Goal: Task Accomplishment & Management: Complete application form

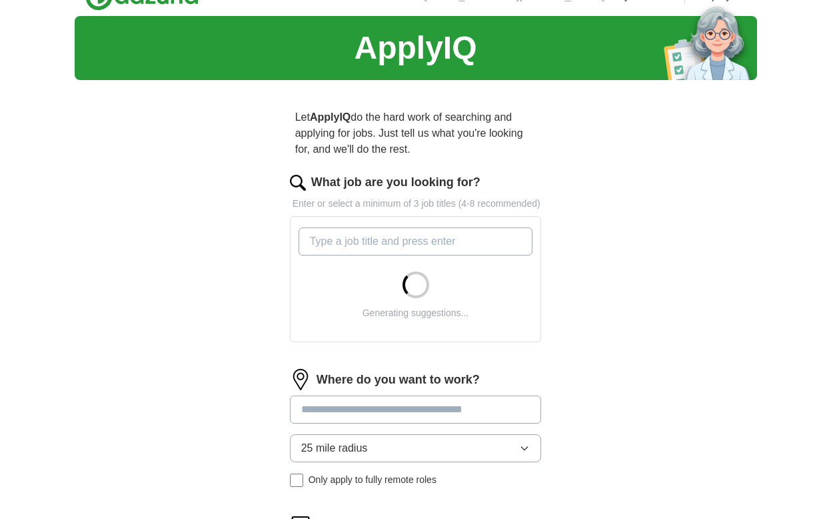
scroll to position [21, 0]
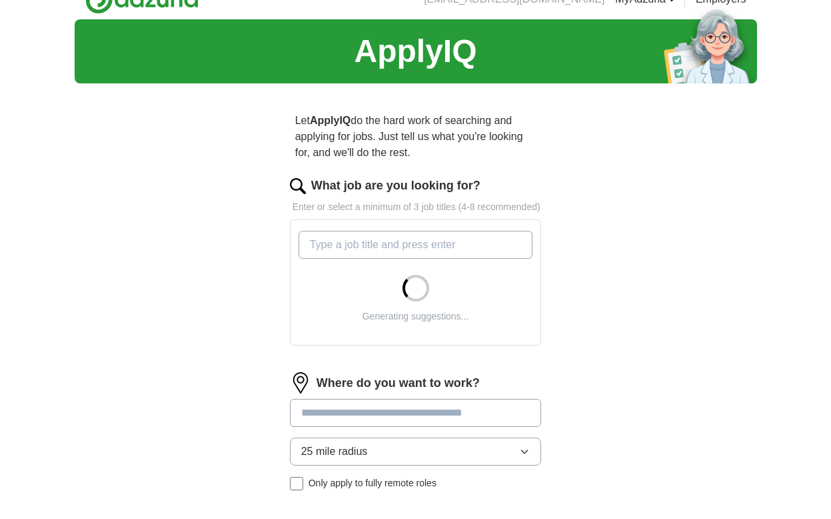
click at [375, 258] on input "What job are you looking for?" at bounding box center [416, 245] width 235 height 28
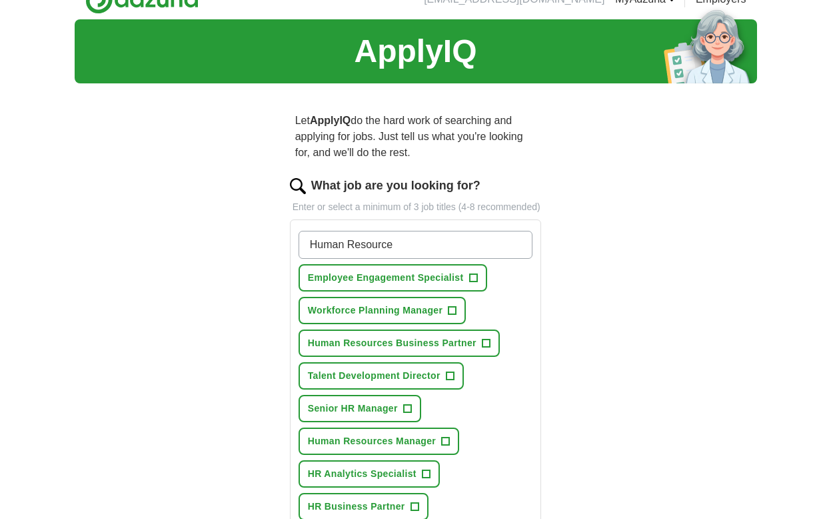
type input "Human Resource"
click at [476, 283] on span "+" at bounding box center [473, 278] width 8 height 11
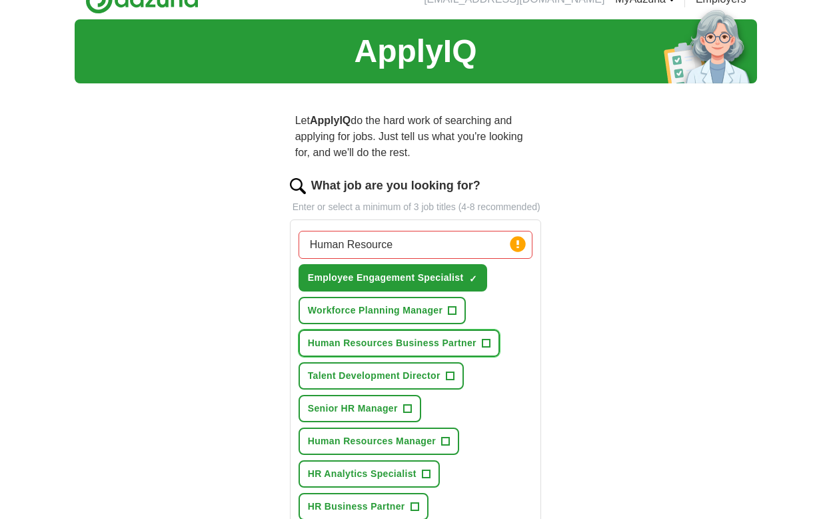
click at [486, 349] on span "+" at bounding box center [486, 343] width 8 height 11
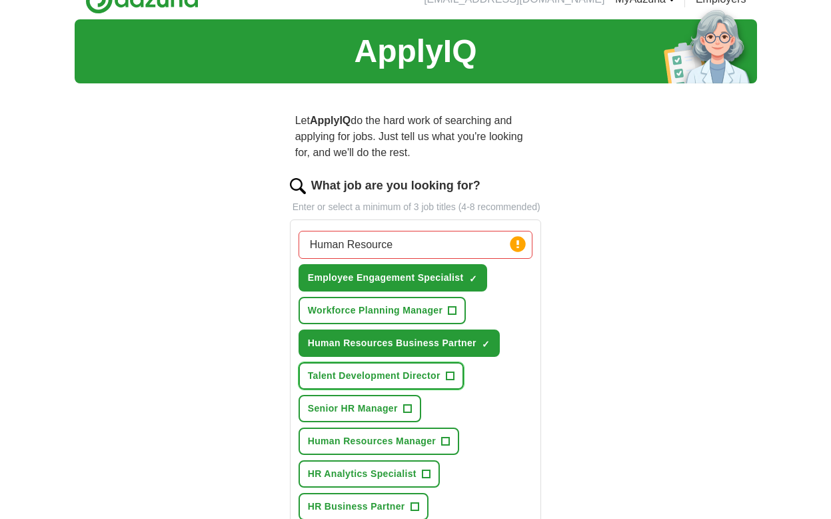
click at [450, 381] on span "+" at bounding box center [450, 376] width 8 height 11
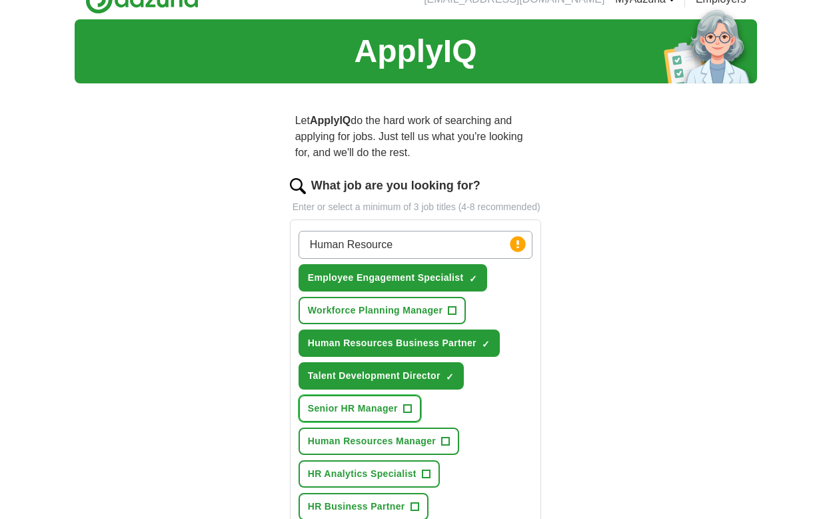
click at [411, 414] on span "+" at bounding box center [407, 408] width 8 height 11
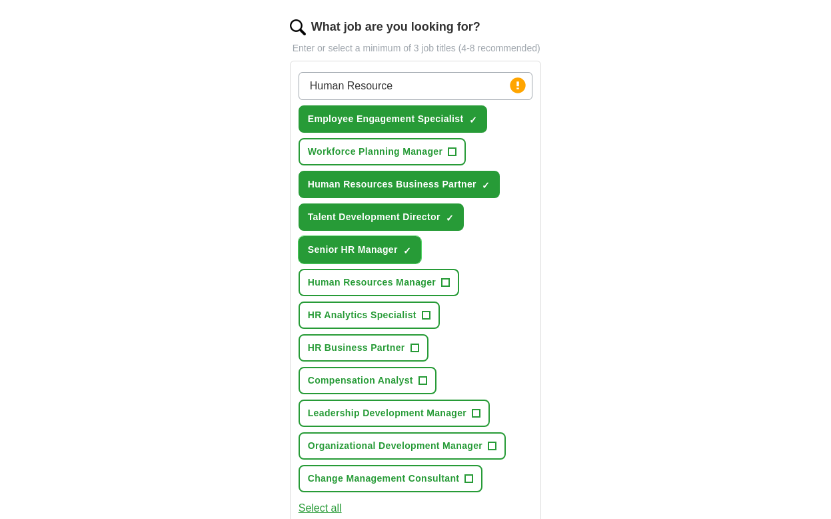
scroll to position [209, 0]
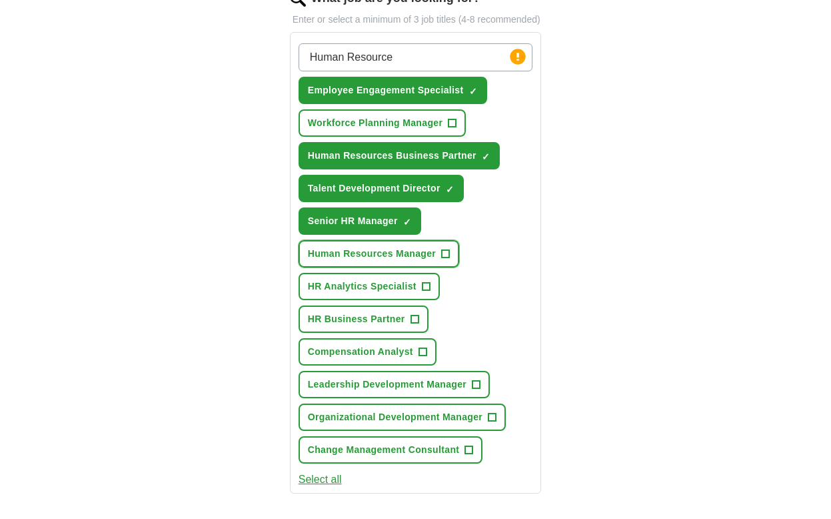
click at [447, 259] on span "+" at bounding box center [446, 254] width 8 height 11
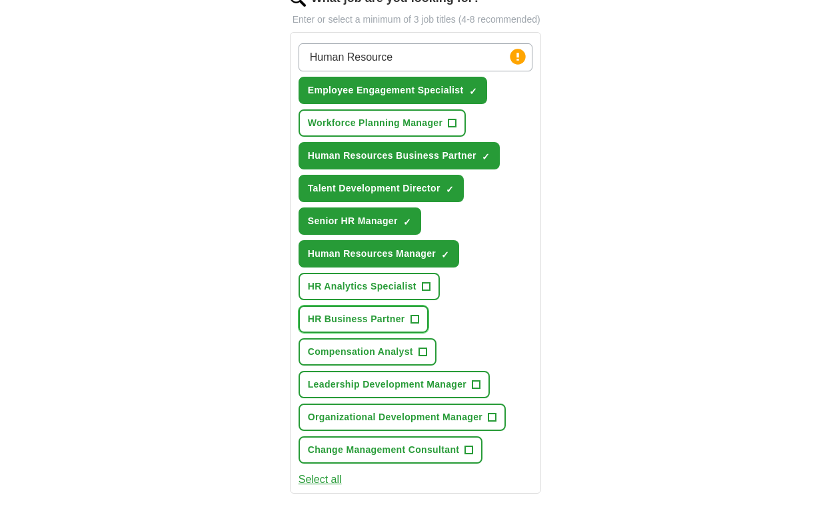
click at [407, 333] on button "HR Business Partner +" at bounding box center [364, 318] width 130 height 27
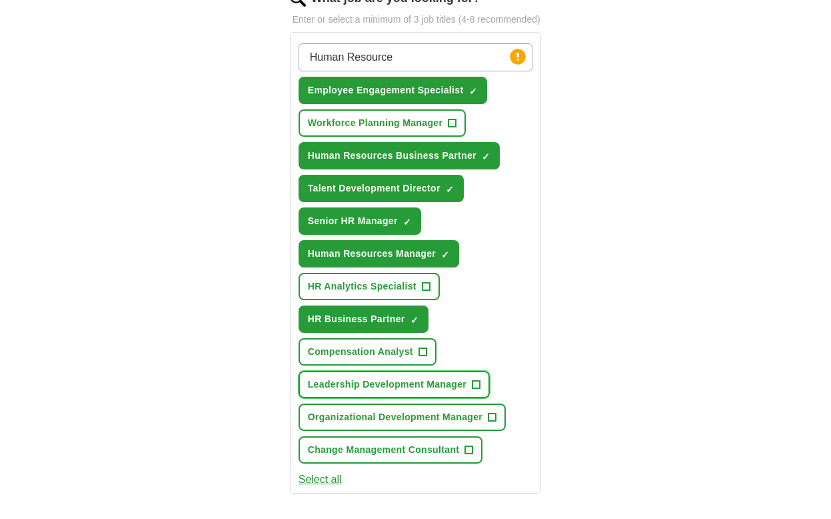
click at [475, 390] on span "+" at bounding box center [477, 384] width 8 height 11
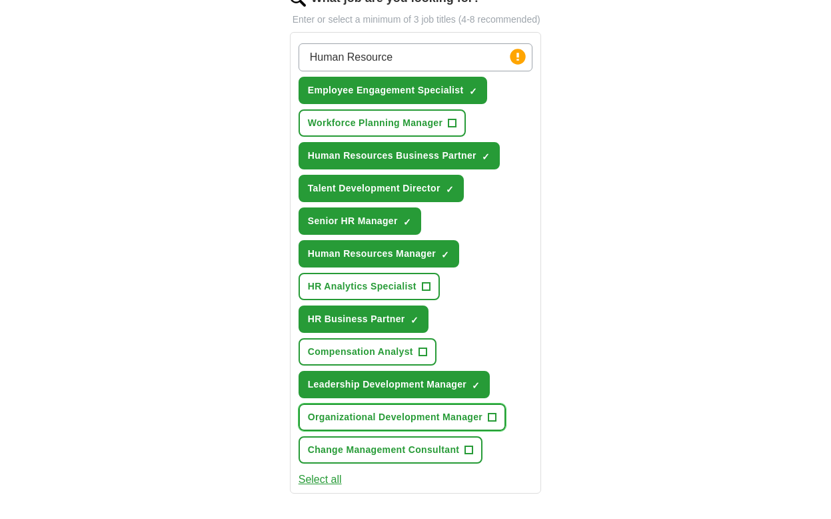
click at [463, 424] on span "Organizational Development Manager" at bounding box center [395, 417] width 175 height 14
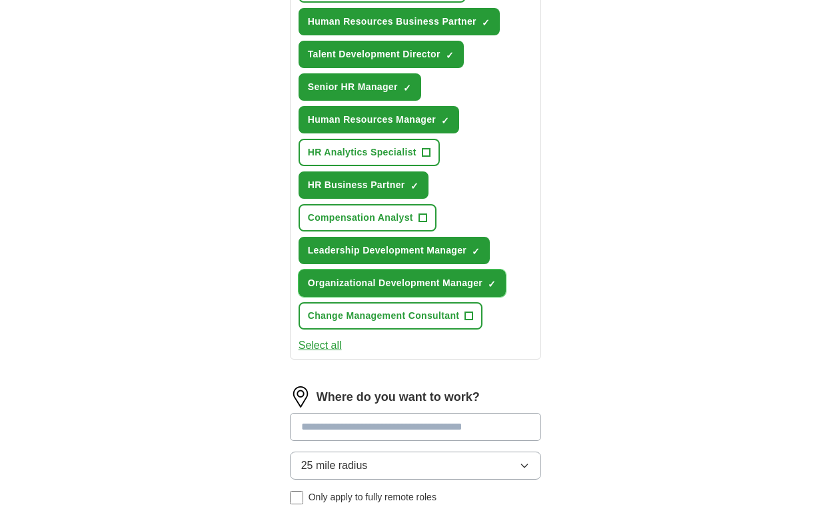
scroll to position [364, 0]
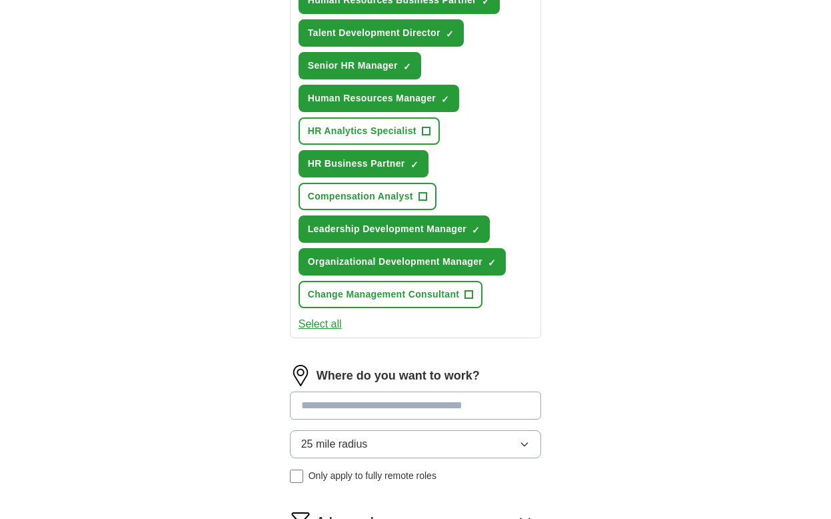
click at [334, 332] on button "Select all" at bounding box center [320, 324] width 43 height 16
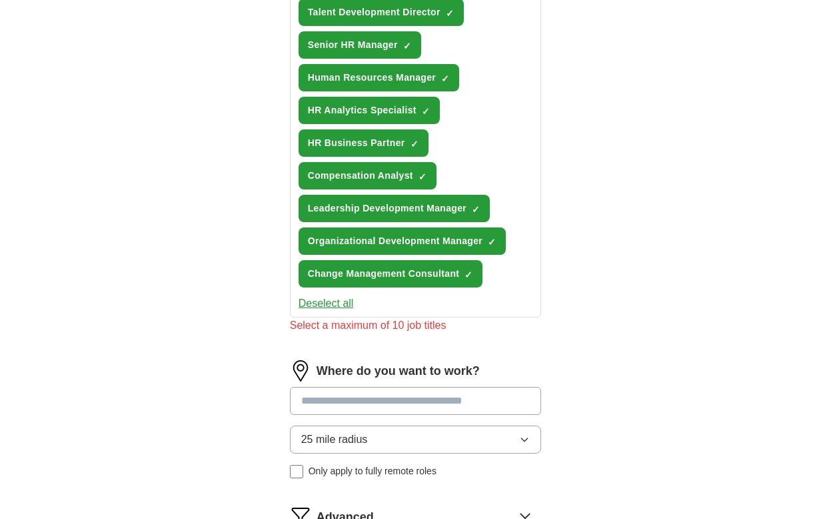
scroll to position [378, 0]
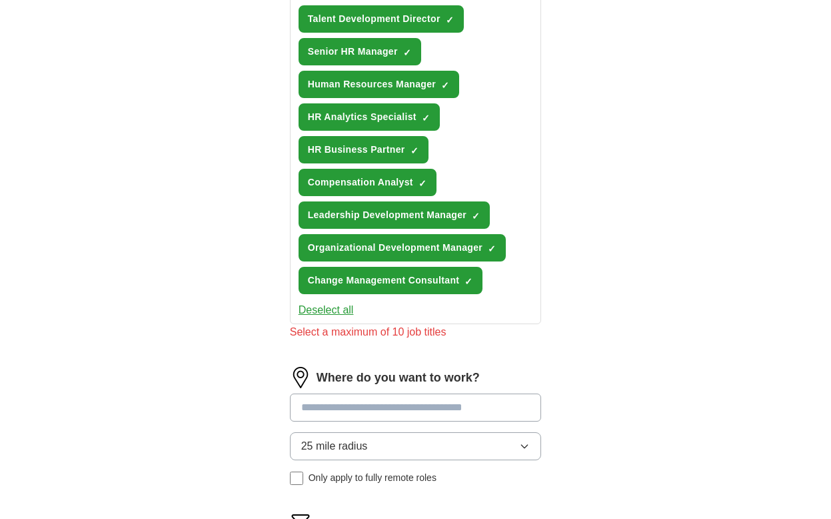
click at [335, 318] on button "Deselect all" at bounding box center [326, 310] width 55 height 16
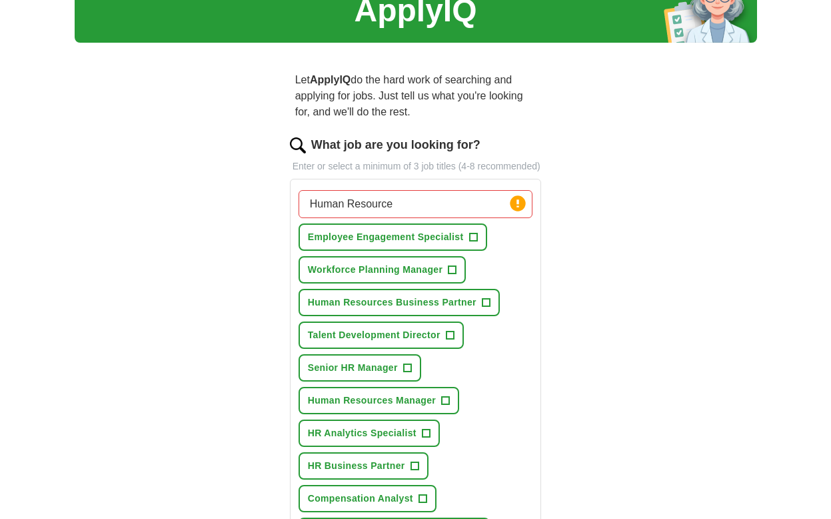
scroll to position [0, 0]
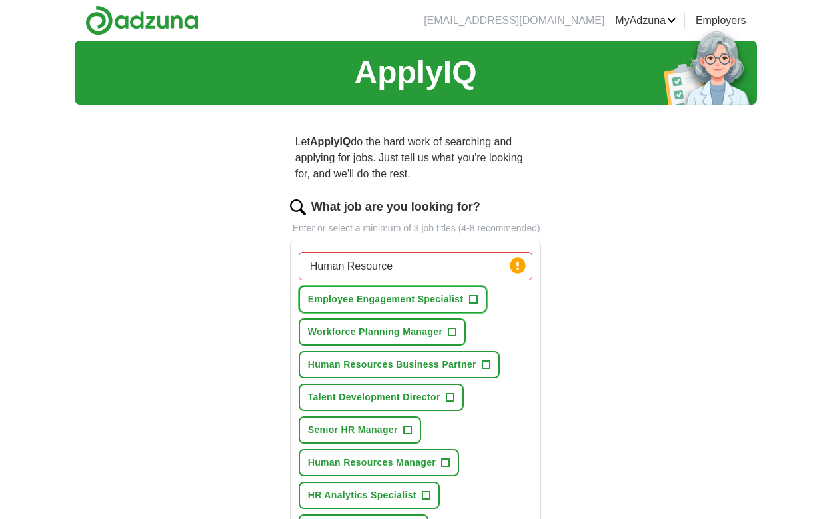
click at [438, 306] on span "Employee Engagement Specialist" at bounding box center [386, 299] width 156 height 14
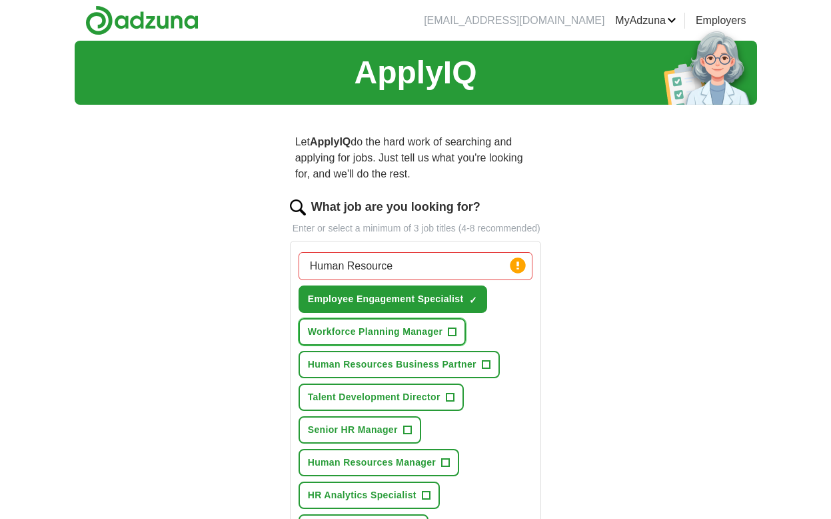
click at [342, 339] on span "Workforce Planning Manager" at bounding box center [375, 332] width 135 height 14
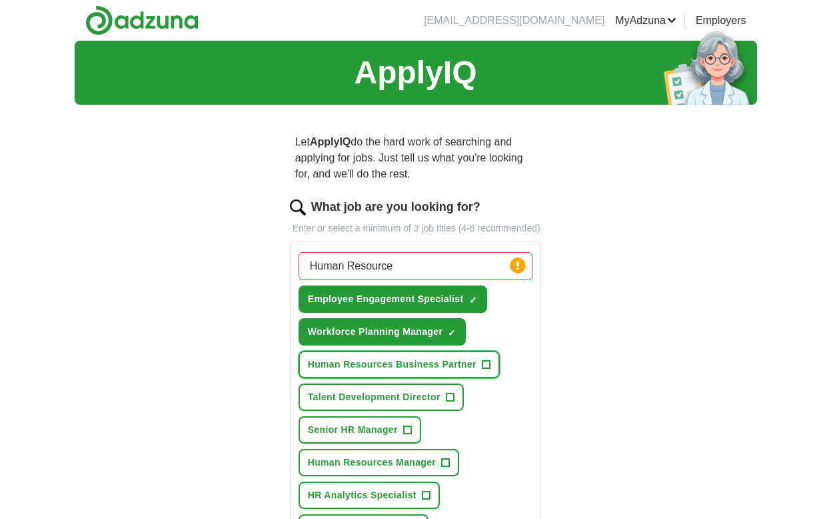
click at [343, 371] on span "Human Resources Business Partner" at bounding box center [392, 364] width 169 height 14
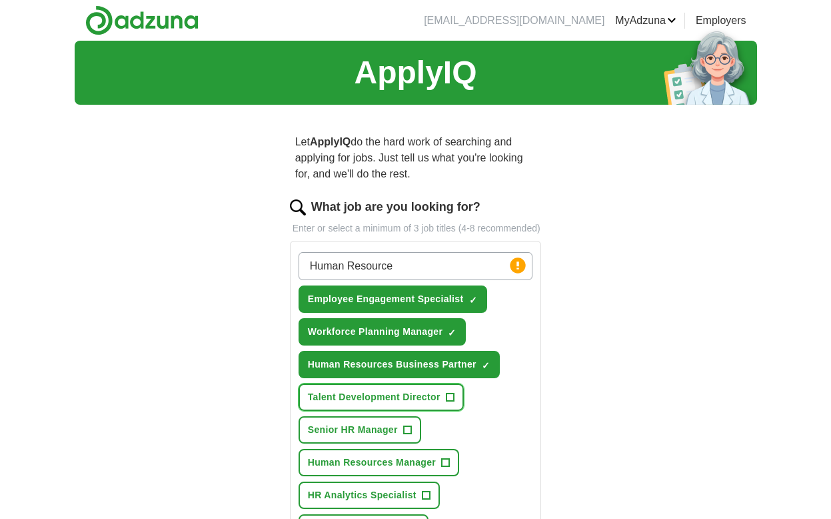
click at [343, 404] on span "Talent Development Director" at bounding box center [374, 397] width 133 height 14
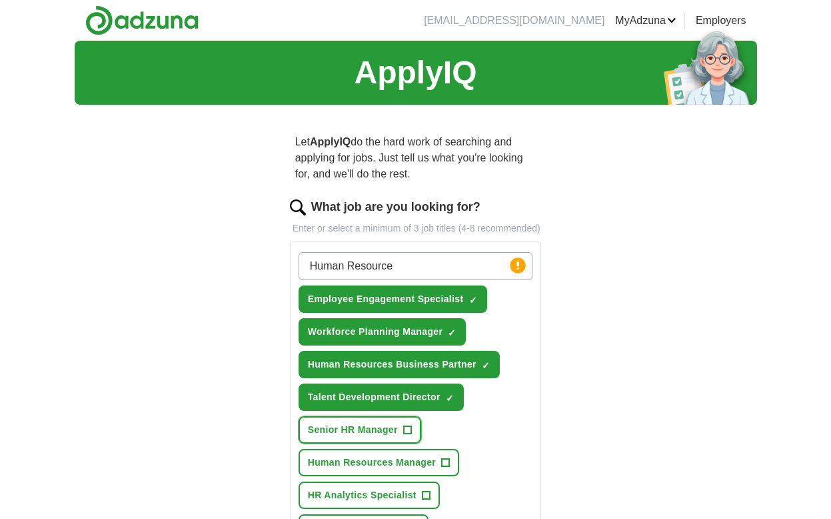
click at [341, 437] on span "Senior HR Manager" at bounding box center [353, 430] width 90 height 14
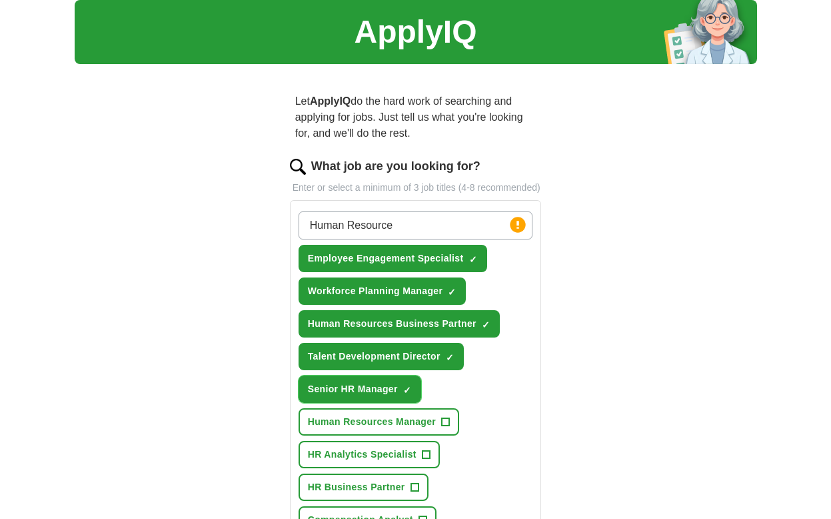
scroll to position [45, 0]
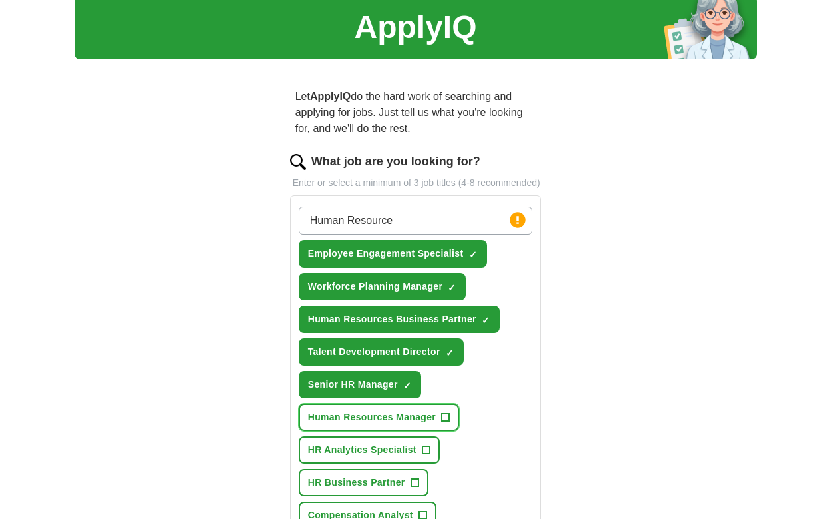
click at [341, 431] on button "Human Resources Manager +" at bounding box center [379, 416] width 161 height 27
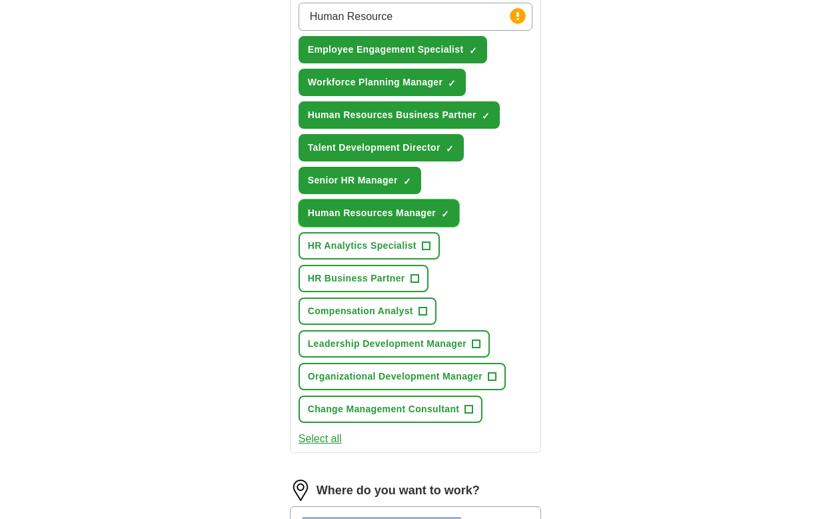
scroll to position [250, 0]
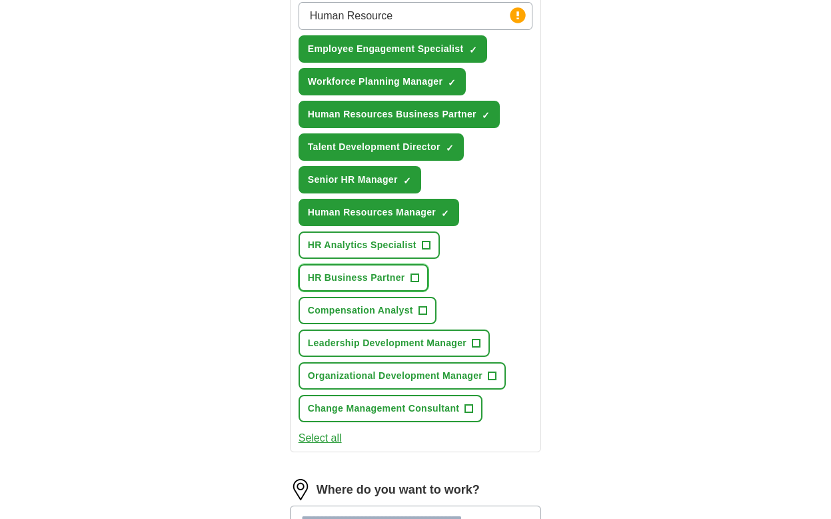
click at [371, 285] on span "HR Business Partner" at bounding box center [356, 278] width 97 height 14
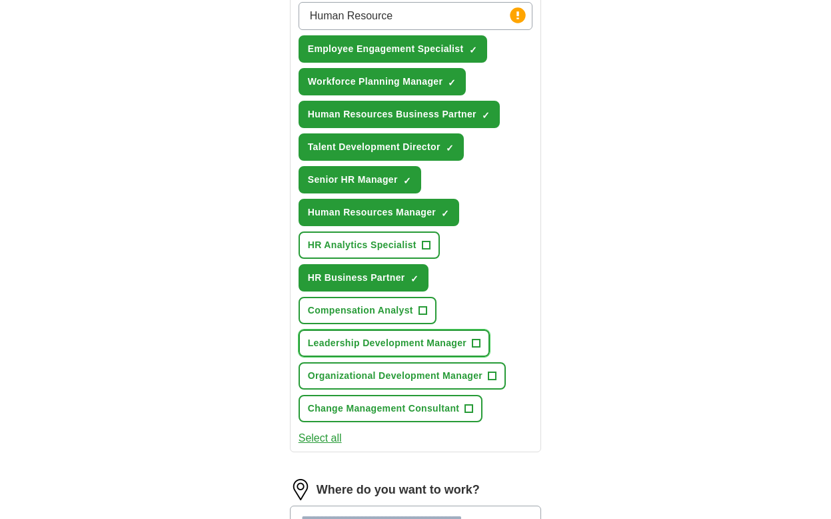
click at [369, 350] on span "Leadership Development Manager" at bounding box center [387, 343] width 159 height 14
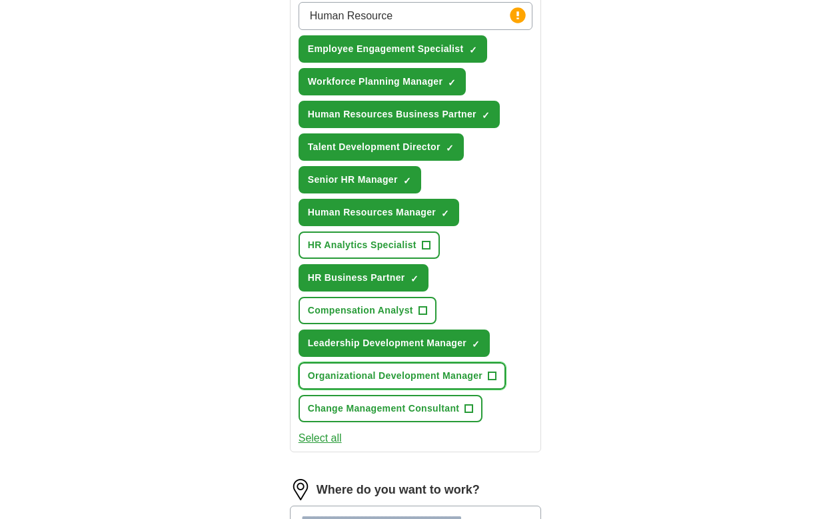
click at [369, 383] on span "Organizational Development Manager" at bounding box center [395, 376] width 175 height 14
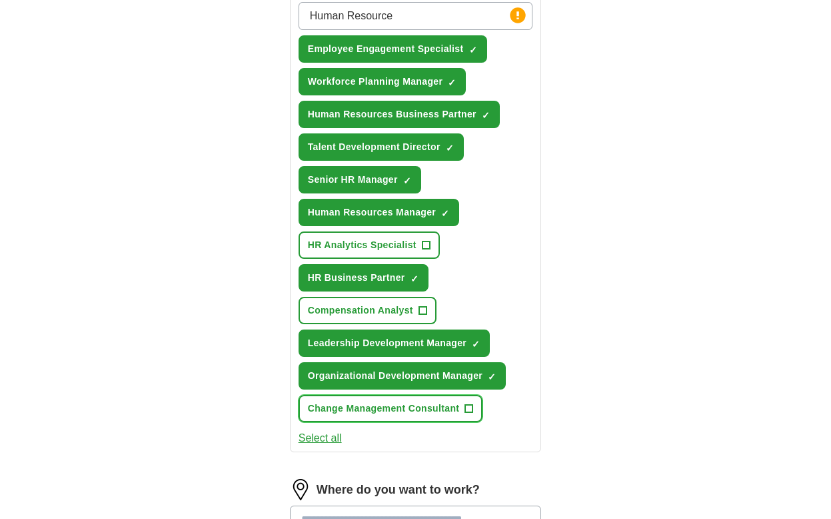
click at [357, 415] on span "Change Management Consultant" at bounding box center [384, 408] width 152 height 14
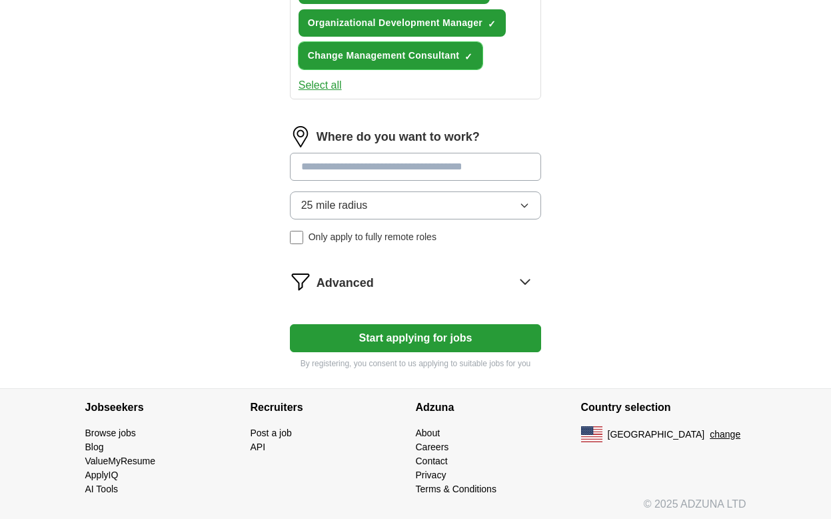
scroll to position [621, 0]
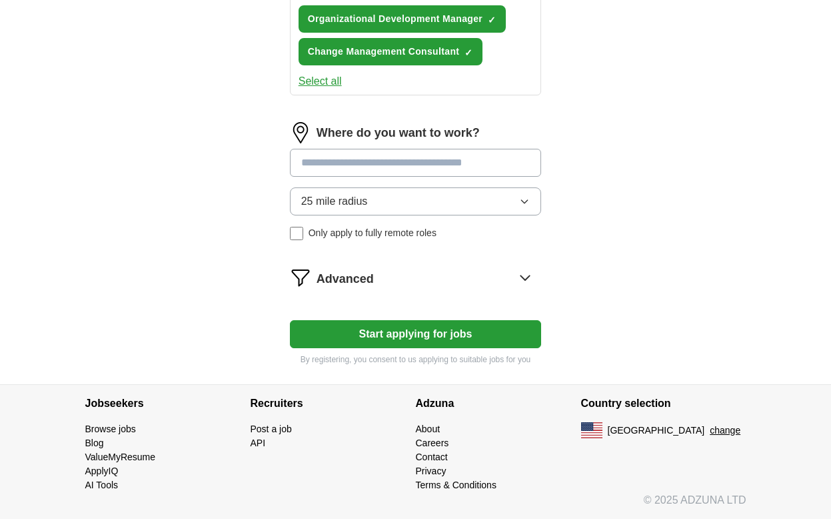
click at [355, 161] on input at bounding box center [416, 163] width 252 height 28
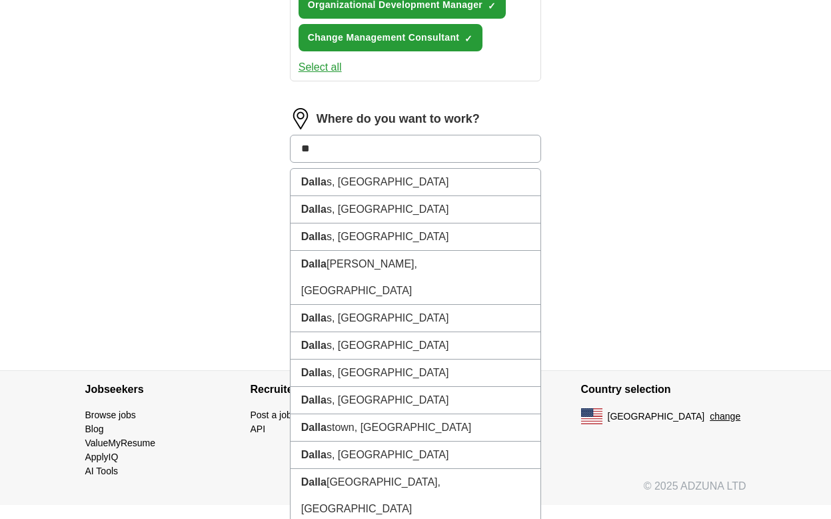
type input "*"
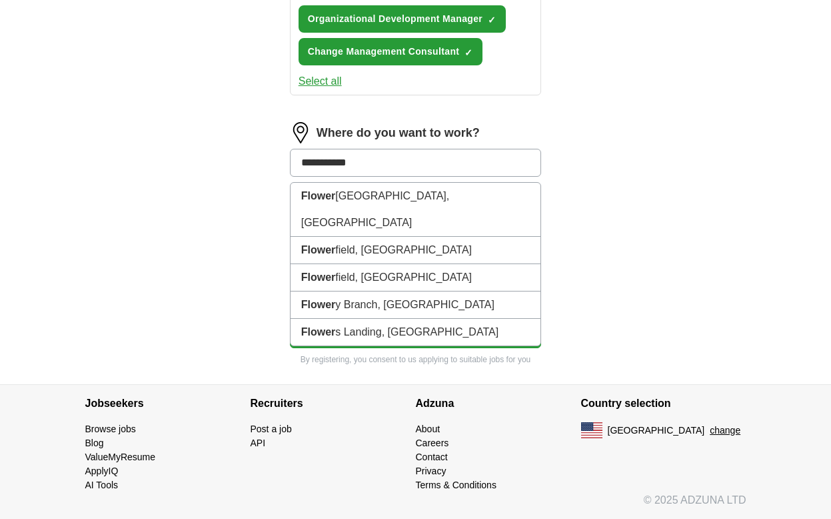
type input "**********"
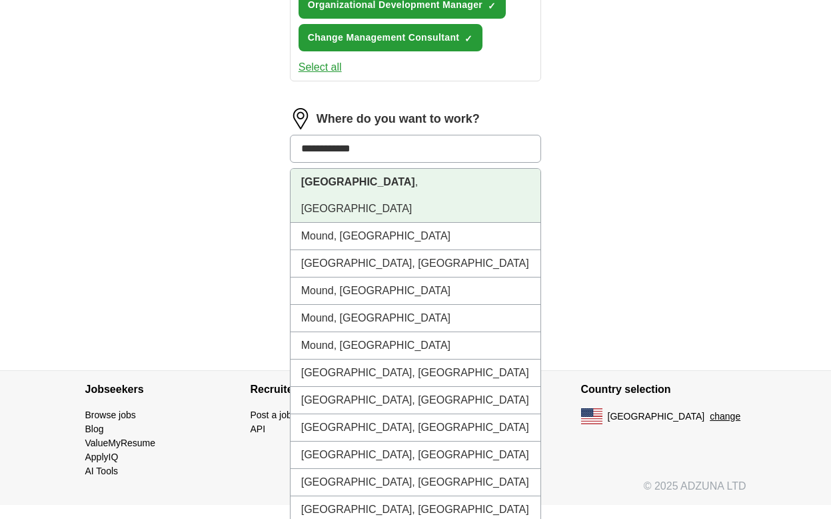
click at [386, 192] on li "[GEOGRAPHIC_DATA] , [GEOGRAPHIC_DATA]" at bounding box center [416, 196] width 251 height 54
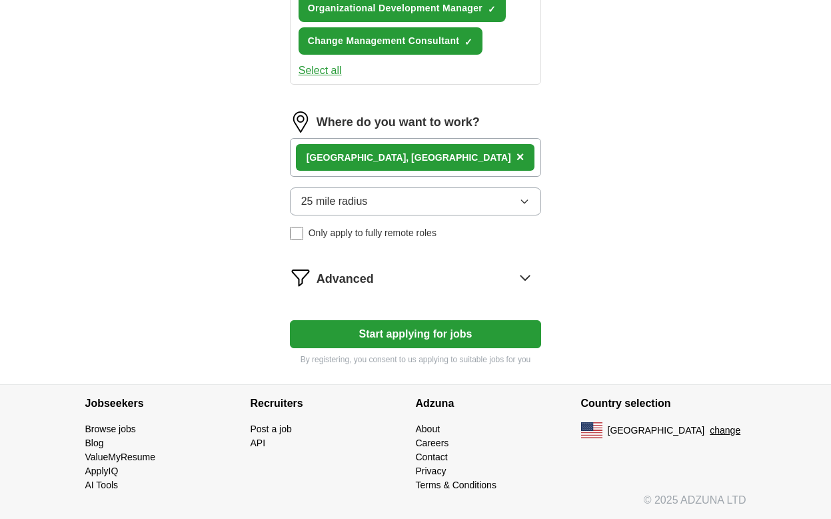
click at [368, 215] on button "25 mile radius" at bounding box center [416, 201] width 252 height 28
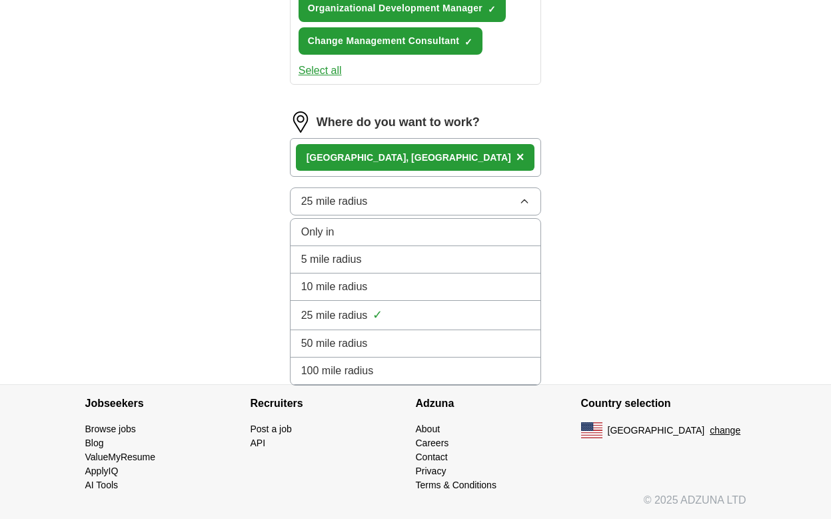
click at [369, 215] on button "25 mile radius" at bounding box center [416, 201] width 252 height 28
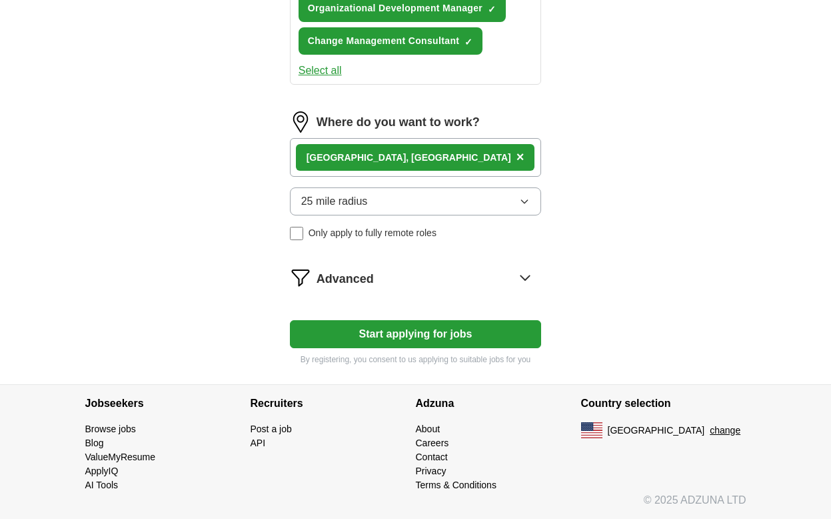
scroll to position [631, 0]
click at [439, 331] on button "Start applying for jobs" at bounding box center [416, 334] width 252 height 28
select select "**"
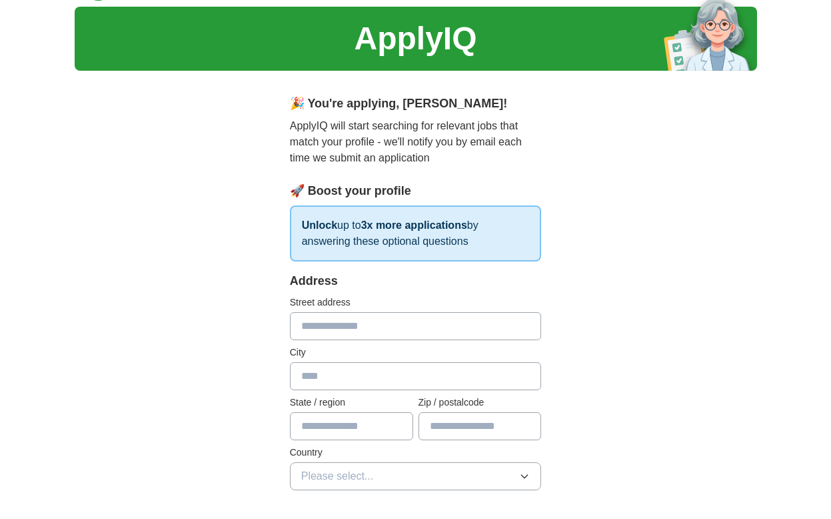
scroll to position [35, 0]
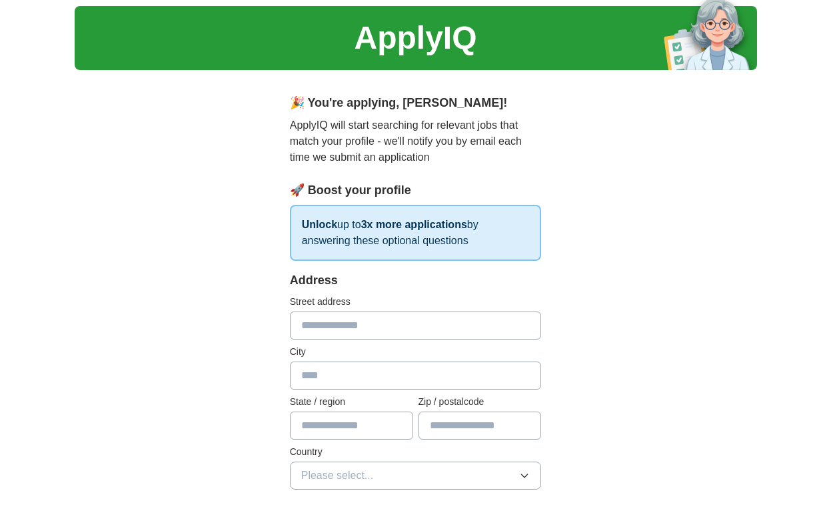
click at [336, 331] on input "text" at bounding box center [416, 325] width 252 height 28
click at [313, 381] on input "text" at bounding box center [416, 375] width 252 height 28
type input "**********"
type input "**"
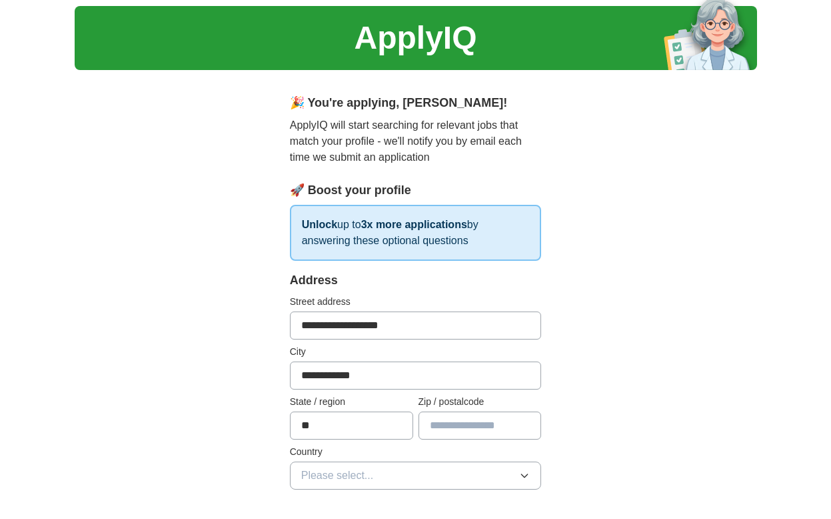
type input "*****"
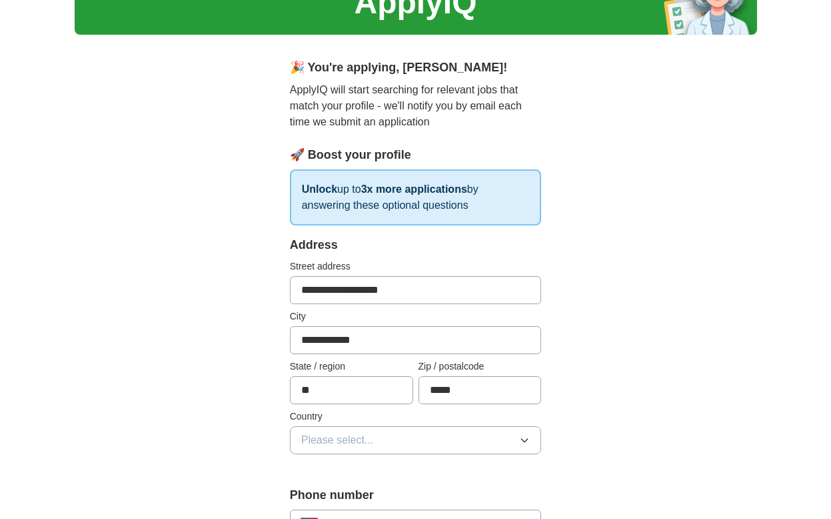
scroll to position [71, 0]
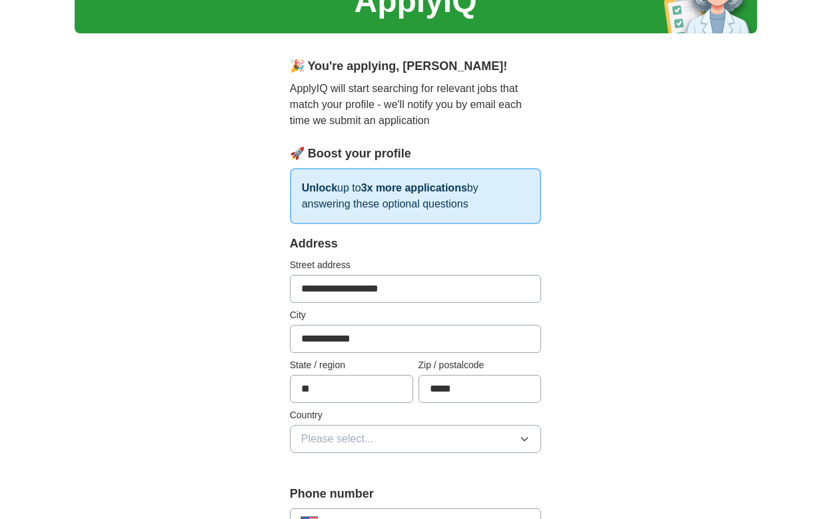
drag, startPoint x: 469, startPoint y: 289, endPoint x: 59, endPoint y: 263, distance: 410.8
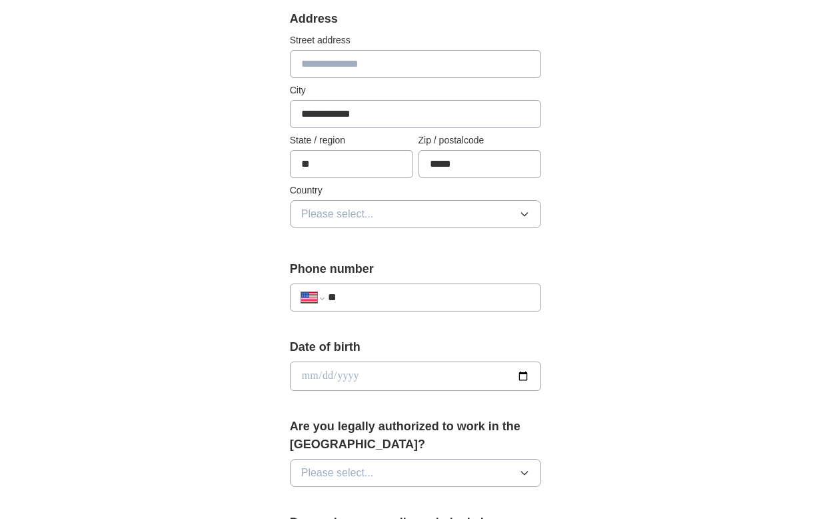
scroll to position [321, 0]
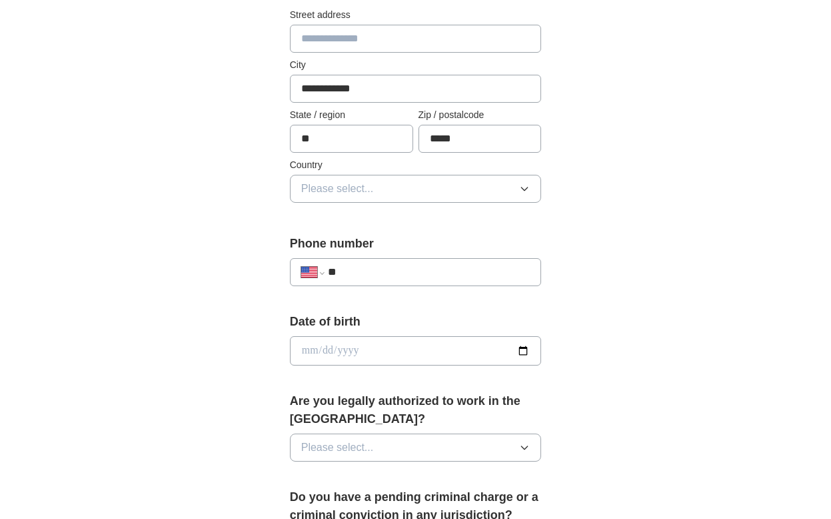
click at [329, 194] on span "Please select..." at bounding box center [337, 189] width 73 height 16
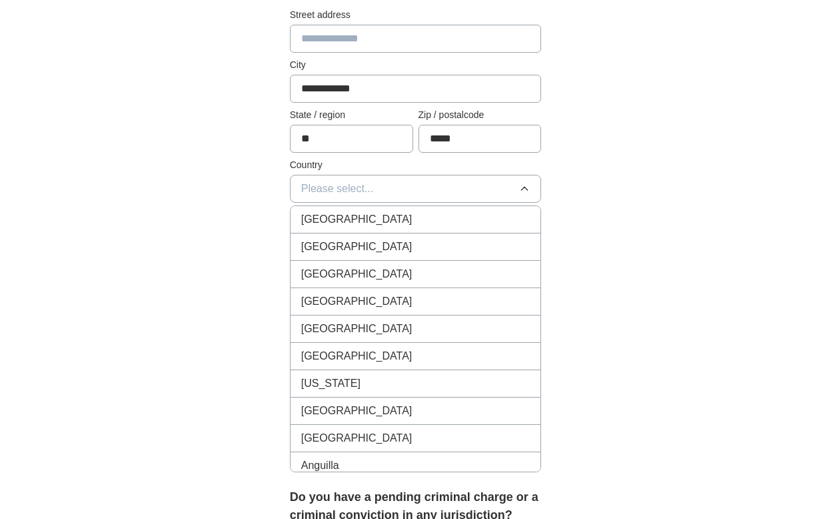
click at [323, 245] on span "[GEOGRAPHIC_DATA]" at bounding box center [356, 247] width 111 height 16
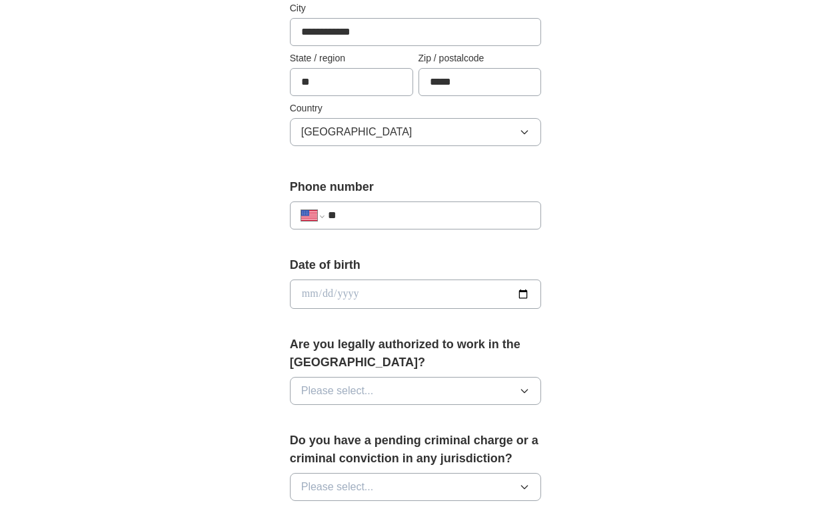
scroll to position [381, 0]
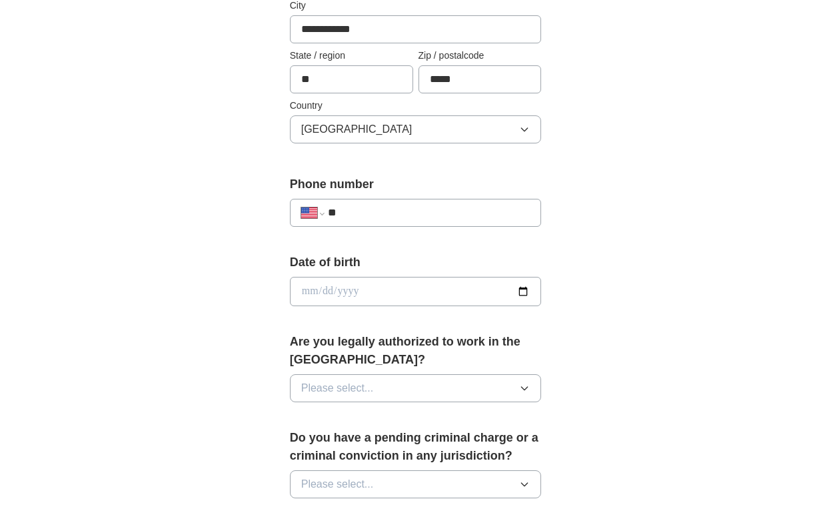
click at [406, 214] on input "**" at bounding box center [429, 213] width 203 height 16
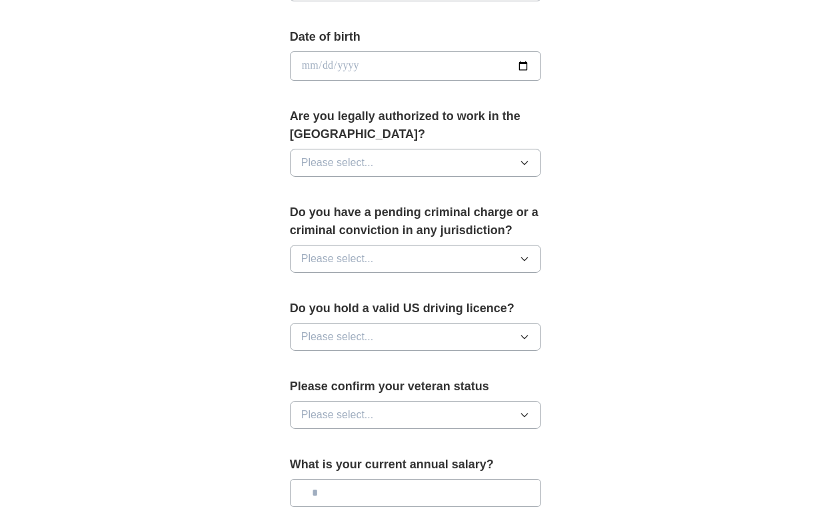
scroll to position [618, 0]
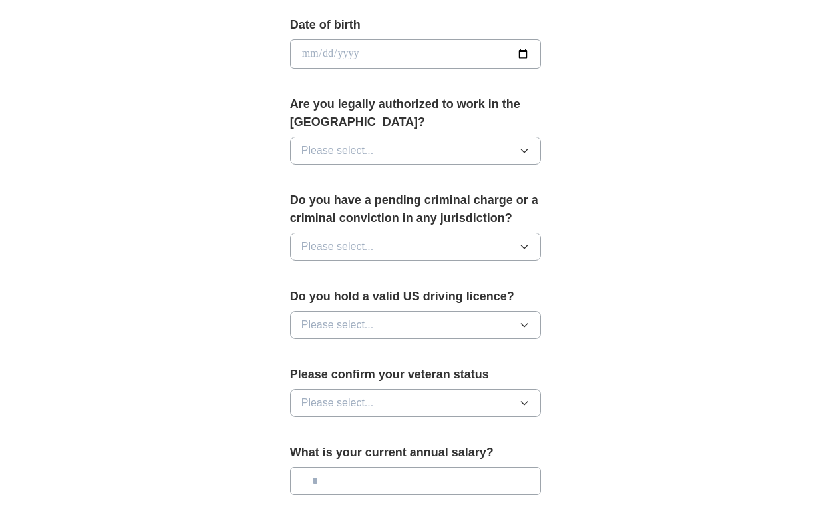
type input "**********"
click at [449, 157] on button "Please select..." at bounding box center [416, 151] width 252 height 28
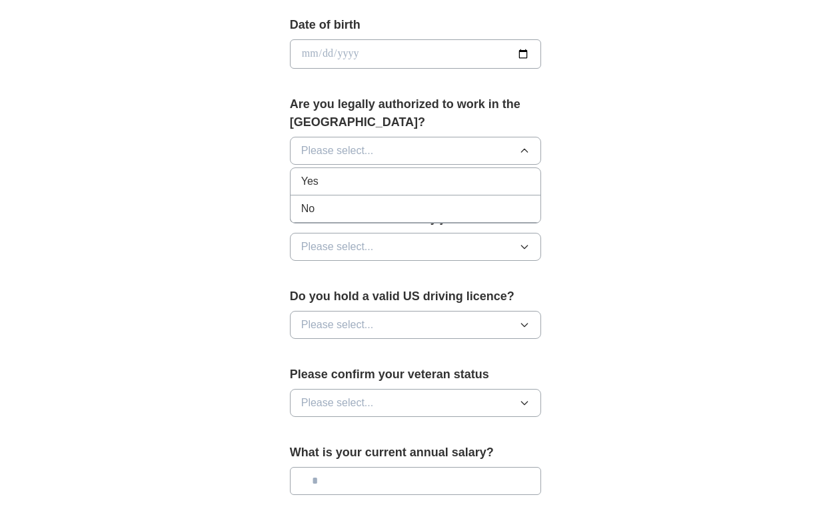
click at [419, 179] on div "Yes" at bounding box center [415, 181] width 229 height 16
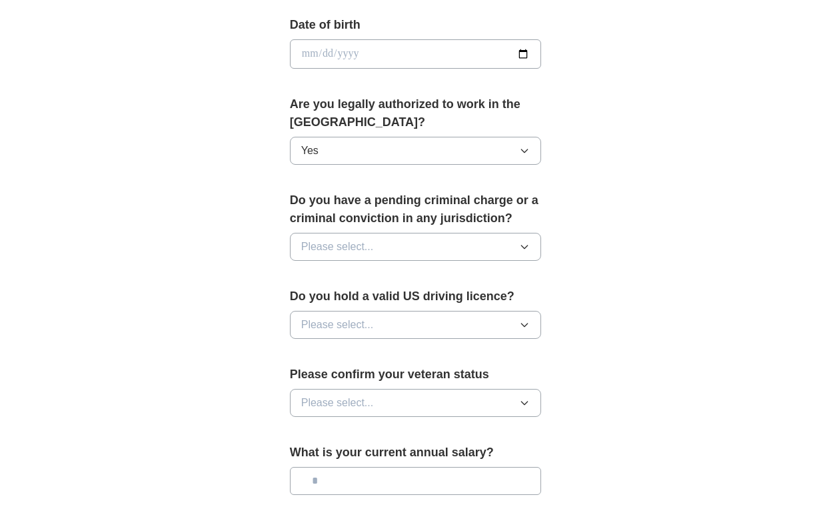
click at [514, 253] on button "Please select..." at bounding box center [416, 247] width 252 height 28
click at [481, 311] on div "No" at bounding box center [415, 305] width 229 height 16
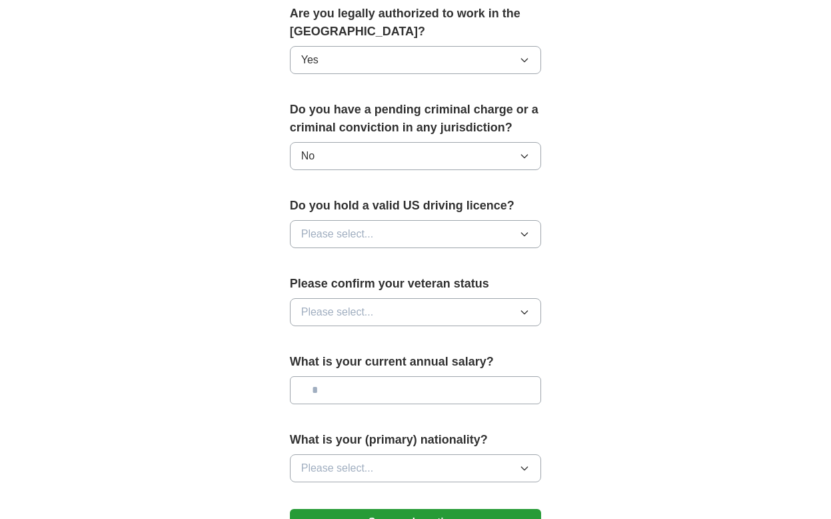
scroll to position [721, 0]
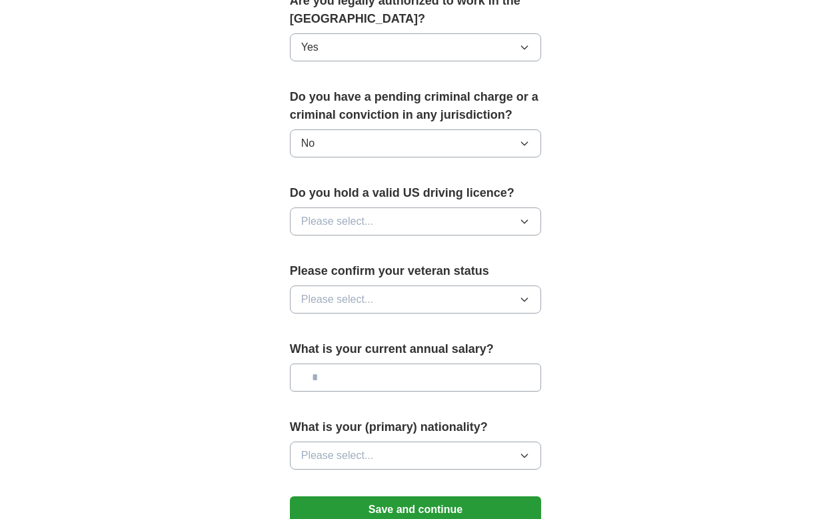
click at [508, 219] on button "Please select..." at bounding box center [416, 221] width 252 height 28
click at [470, 248] on div "Yes" at bounding box center [415, 252] width 229 height 16
click at [448, 291] on button "Please select..." at bounding box center [416, 299] width 252 height 28
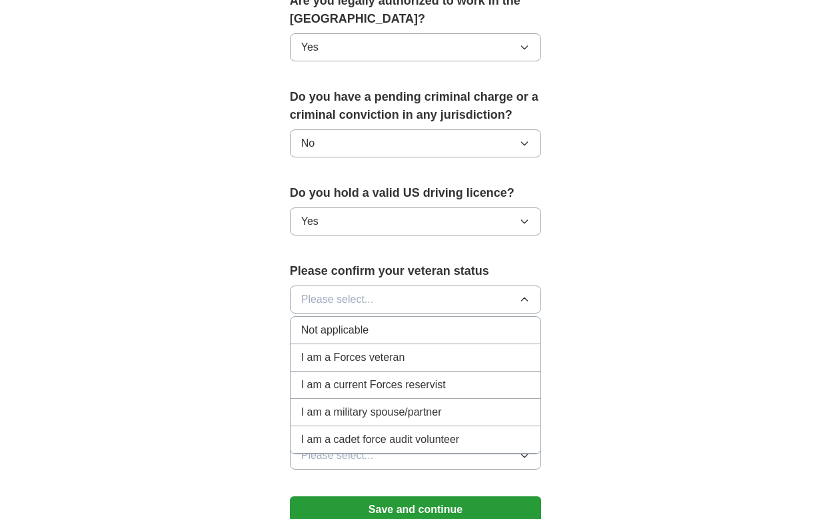
click at [395, 331] on div "Not applicable" at bounding box center [415, 330] width 229 height 16
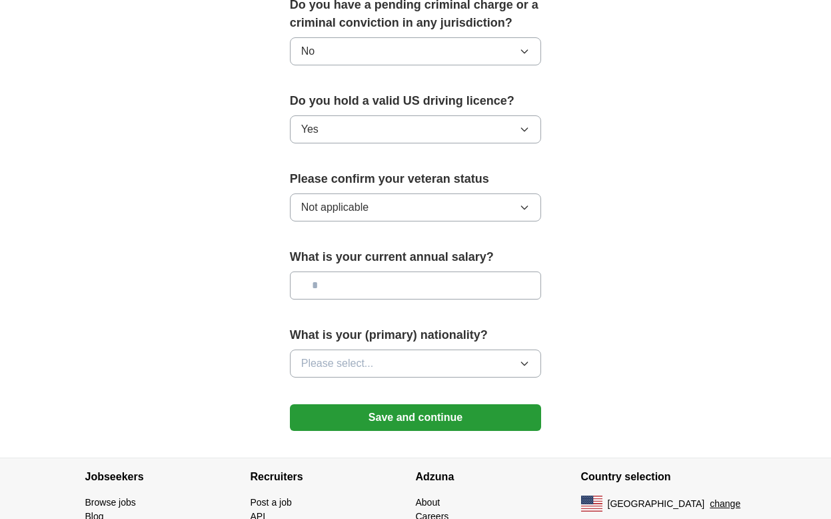
scroll to position [887, 0]
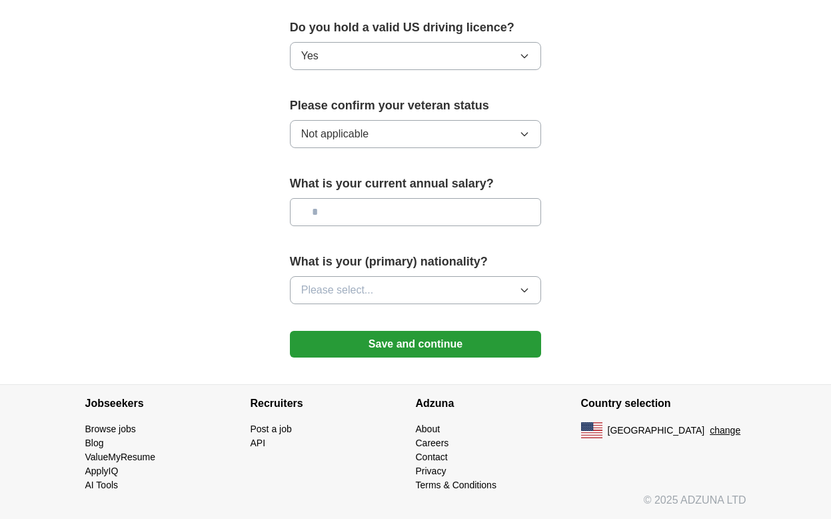
click at [389, 289] on button "Please select..." at bounding box center [416, 290] width 252 height 28
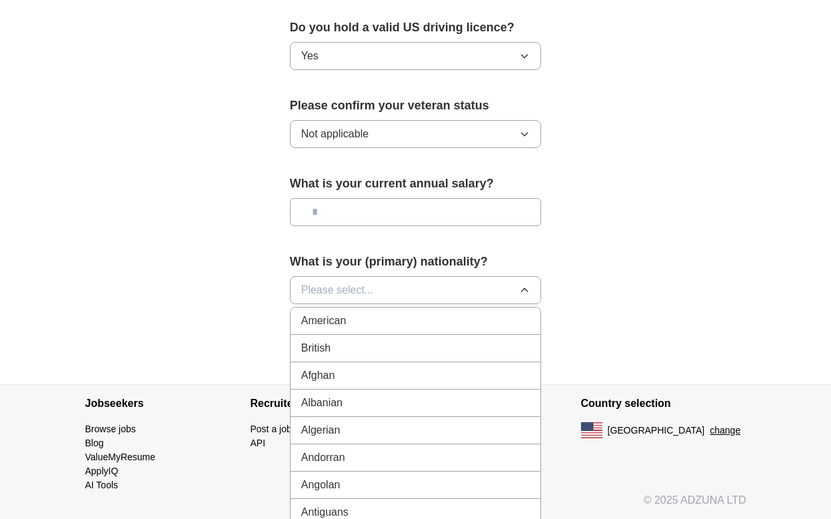
click at [379, 321] on div "American" at bounding box center [415, 321] width 229 height 16
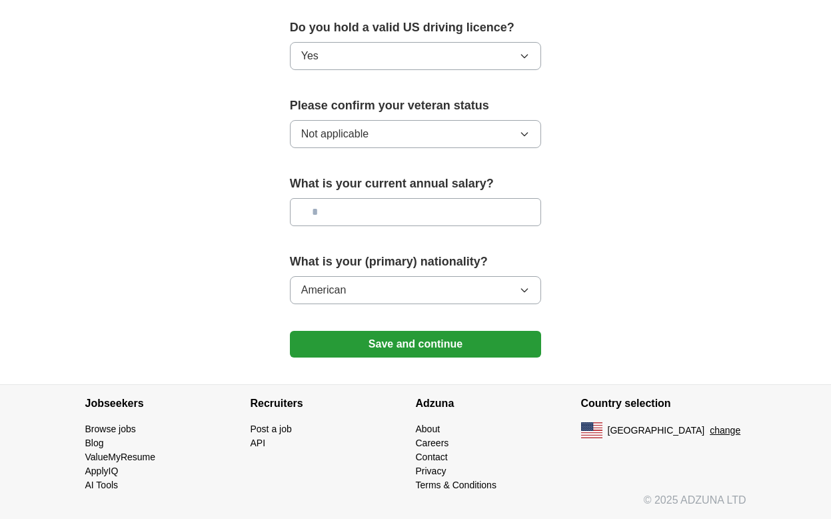
click at [448, 356] on button "Save and continue" at bounding box center [416, 344] width 252 height 27
